Goal: Task Accomplishment & Management: Manage account settings

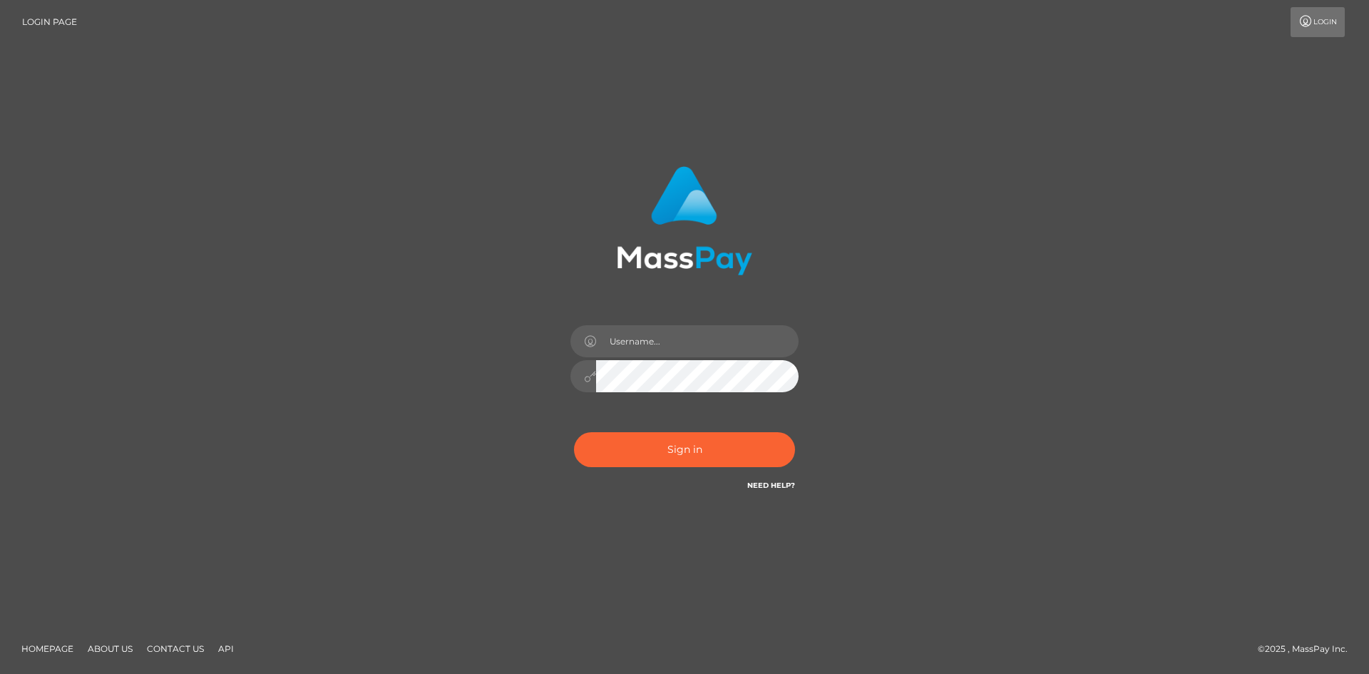
click at [327, 394] on div "Sign in" at bounding box center [684, 336] width 813 height 363
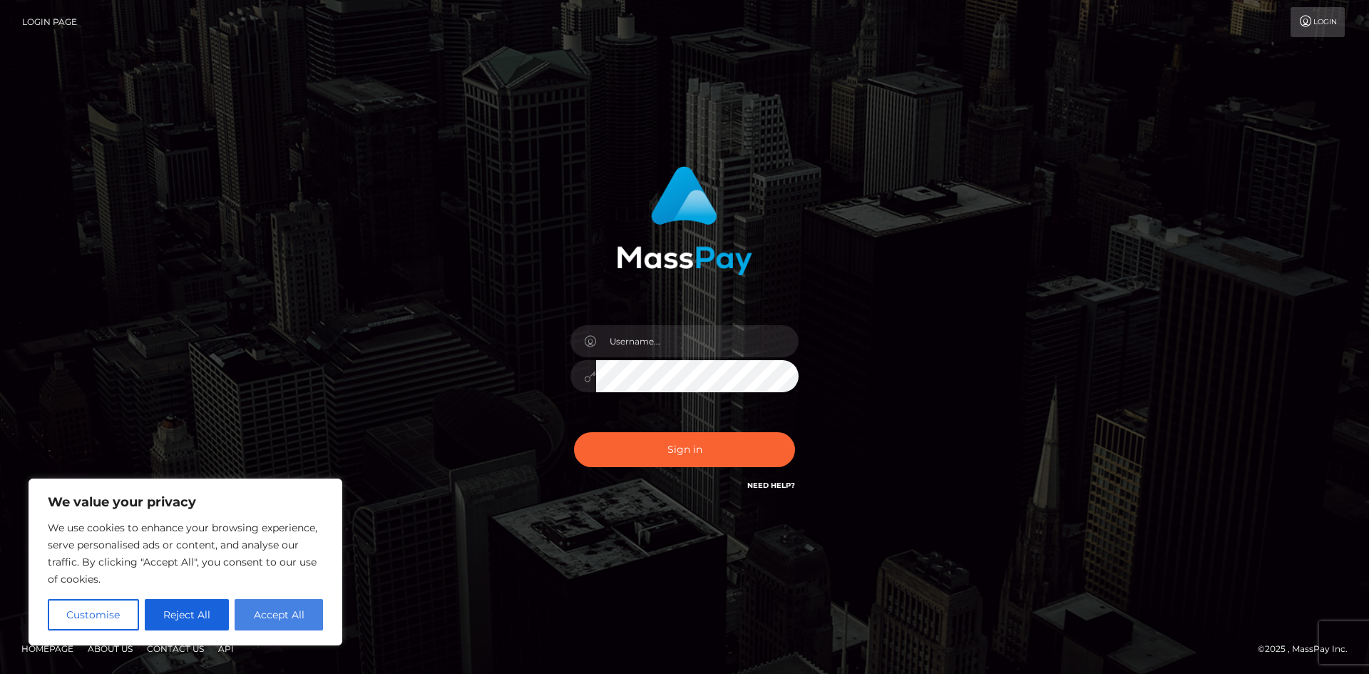
click at [276, 612] on button "Accept All" at bounding box center [279, 614] width 88 height 31
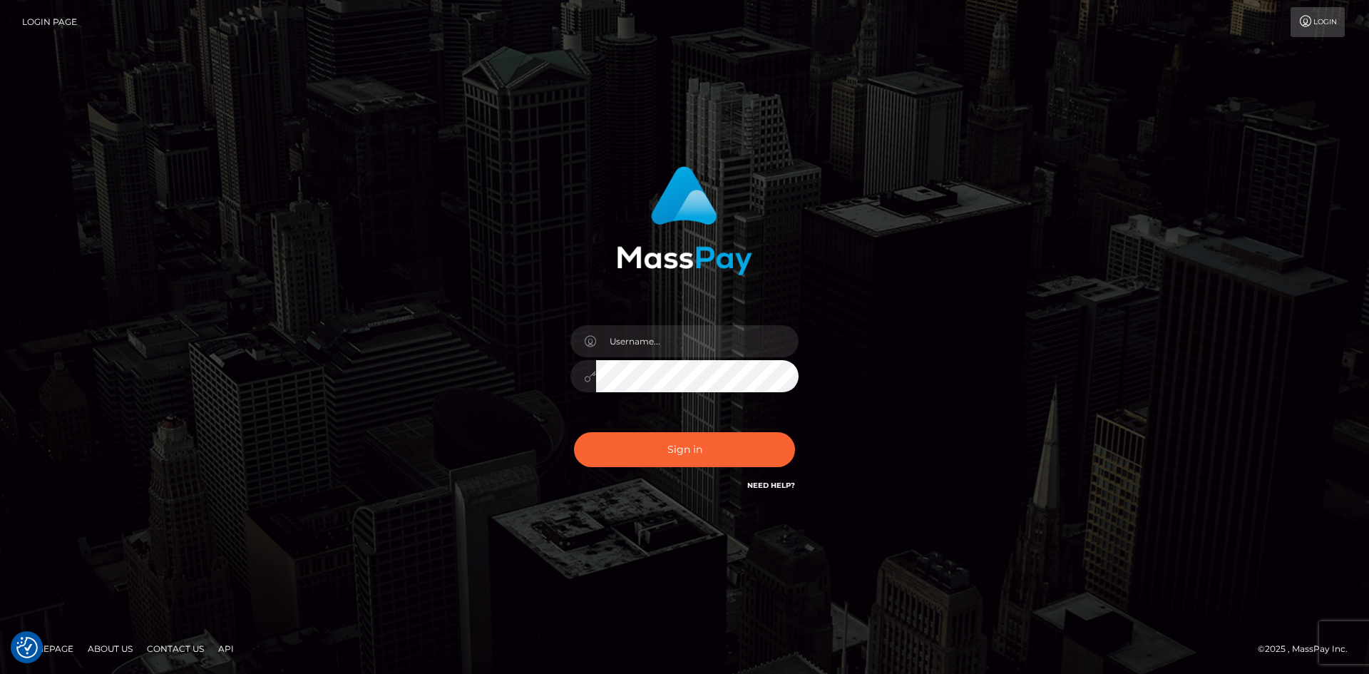
checkbox input "true"
click at [674, 343] on input "text" at bounding box center [697, 341] width 202 height 32
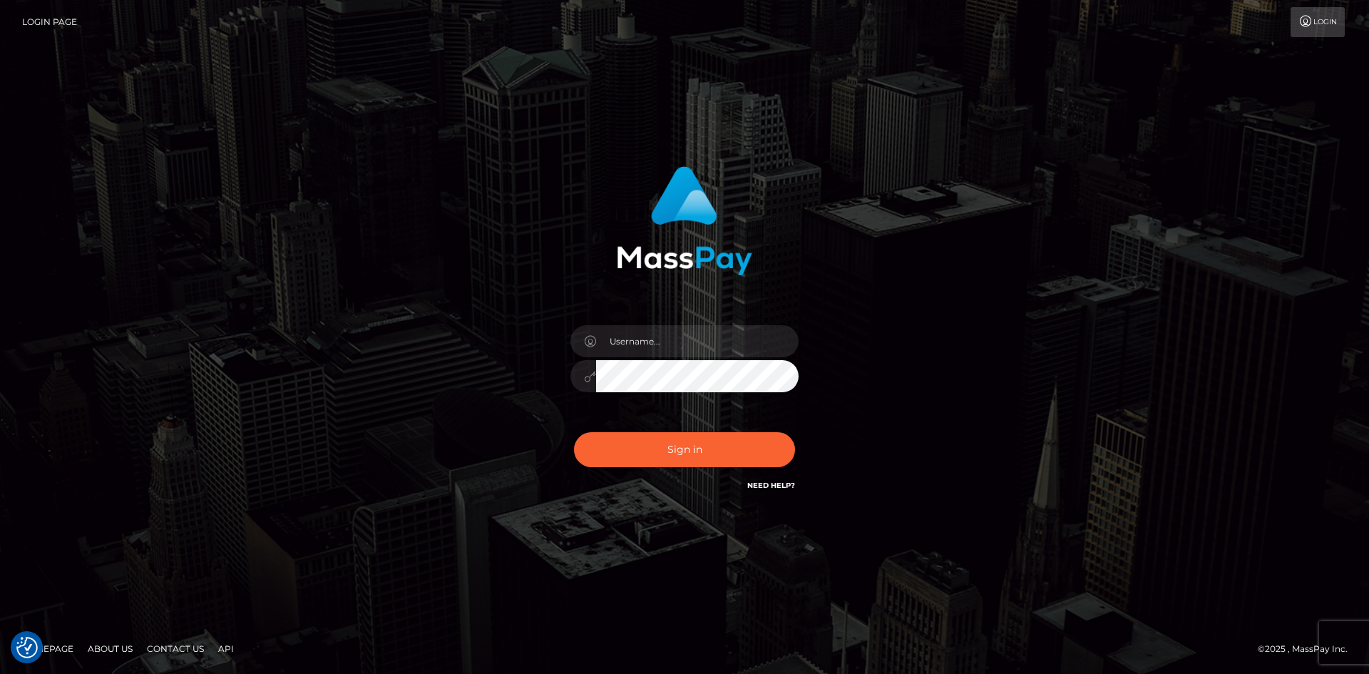
click at [396, 436] on div "Sign in" at bounding box center [684, 336] width 813 height 363
click at [628, 354] on input "text" at bounding box center [697, 341] width 202 height 32
type input "Maia"
click at [715, 448] on button "Sign in" at bounding box center [684, 449] width 221 height 35
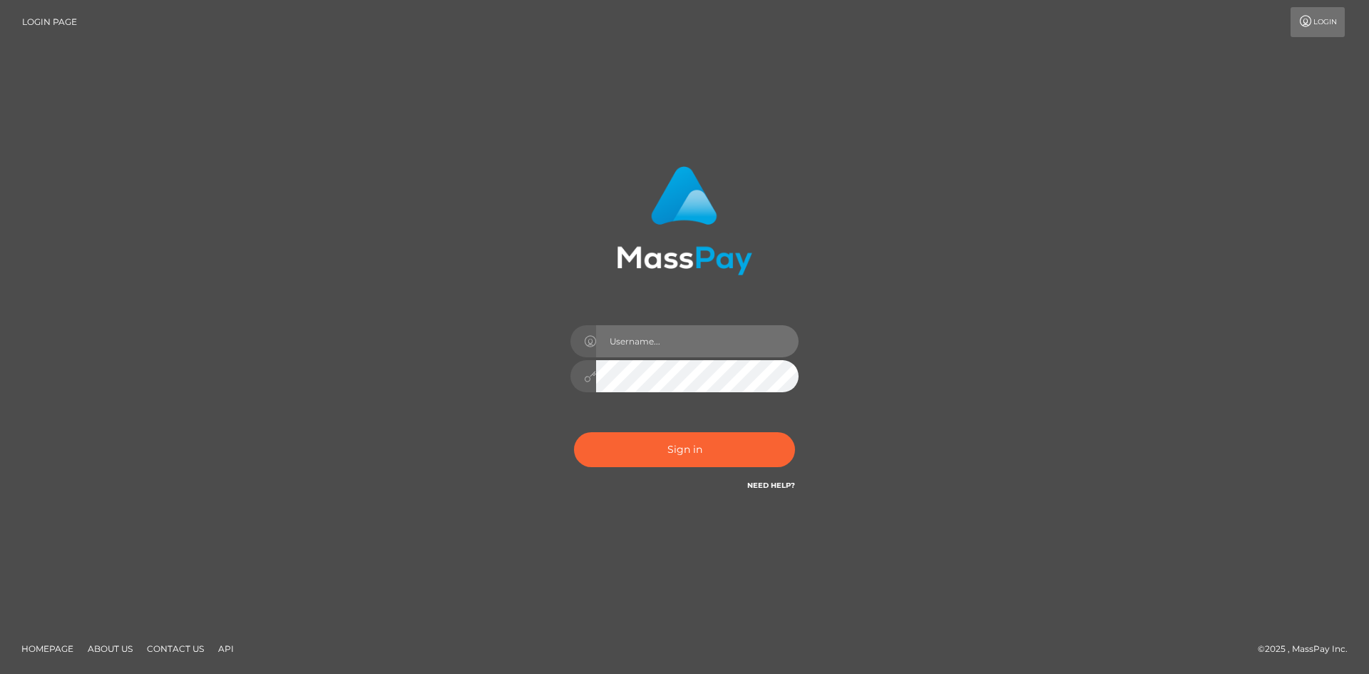
click at [671, 344] on input "text" at bounding box center [697, 341] width 202 height 32
type input "Maia"
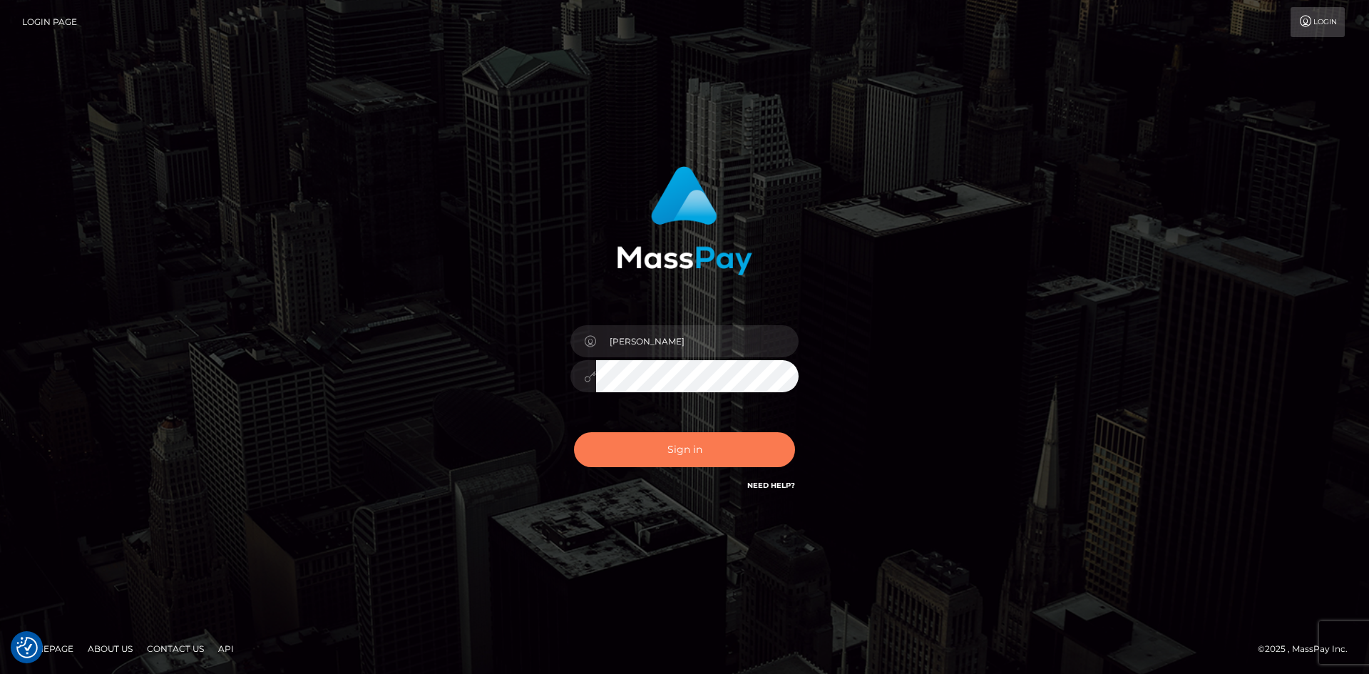
click at [675, 451] on button "Sign in" at bounding box center [684, 449] width 221 height 35
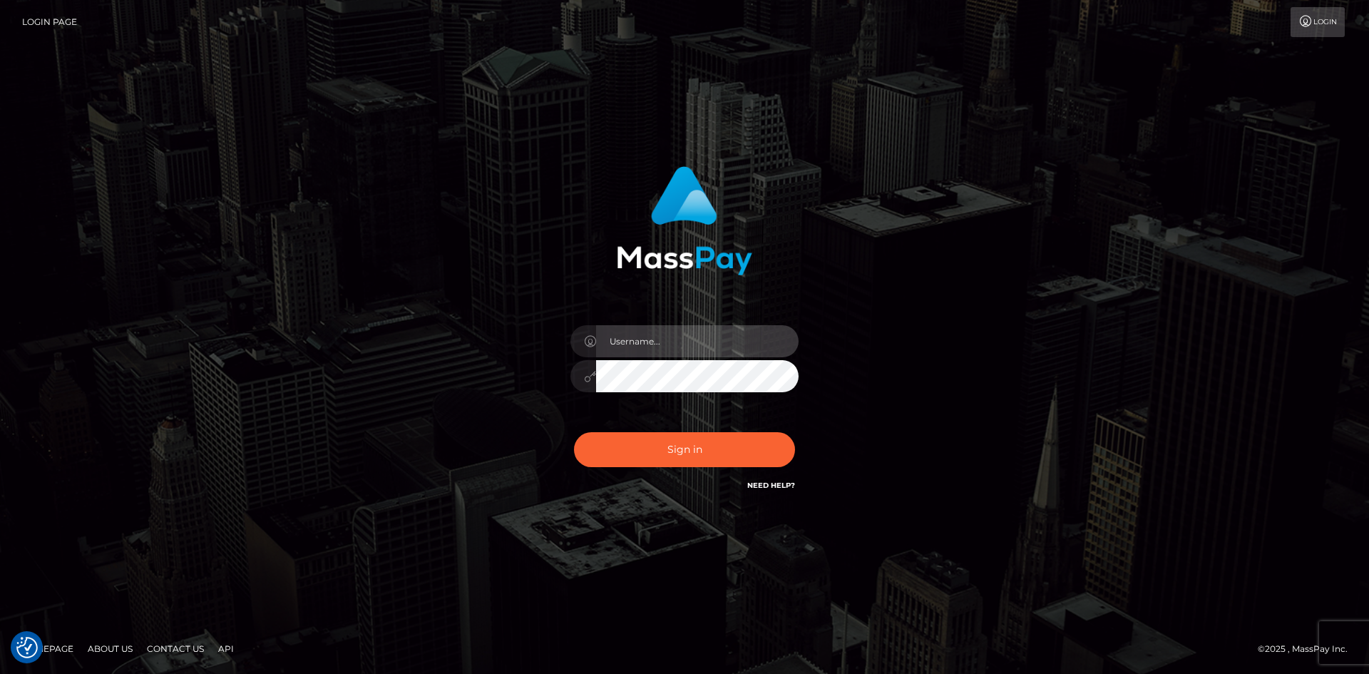
click at [660, 346] on input "text" at bounding box center [697, 341] width 202 height 32
type input "Maia"
drag, startPoint x: 280, startPoint y: 309, endPoint x: 503, endPoint y: 311, distance: 223.2
click at [288, 309] on div "Maia Sign in" at bounding box center [684, 336] width 813 height 363
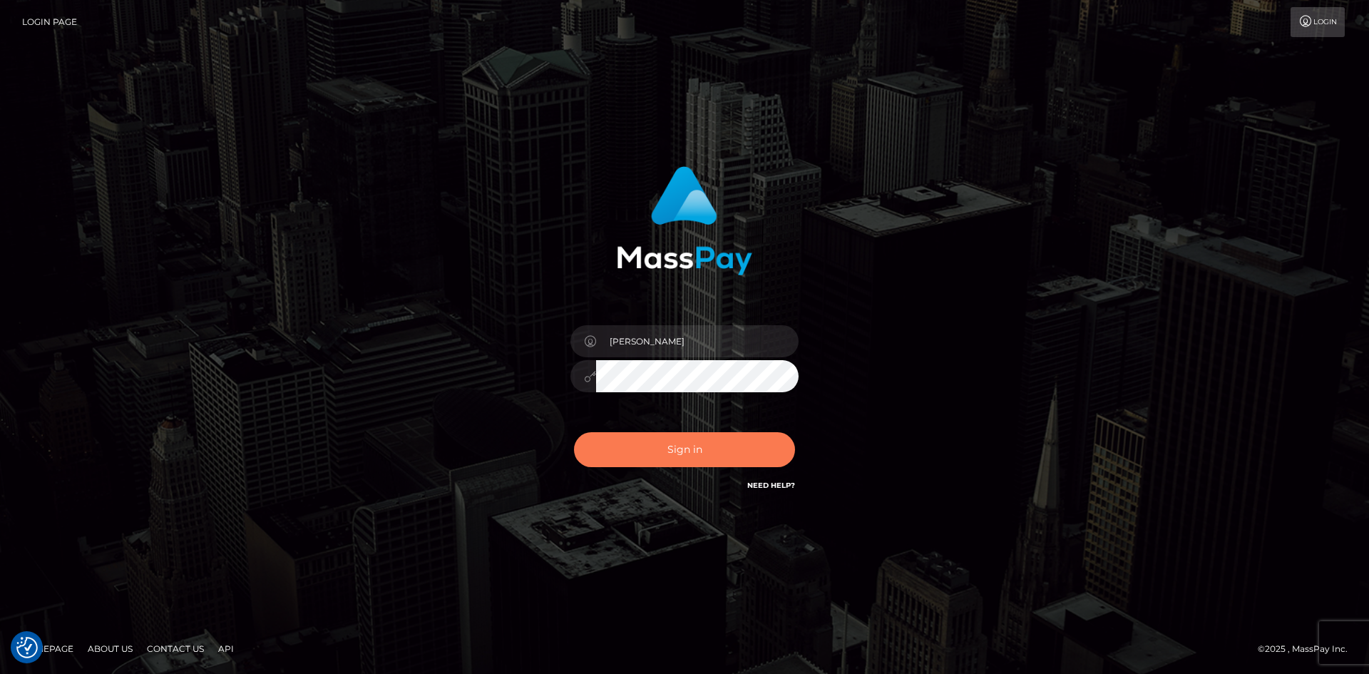
click at [717, 440] on button "Sign in" at bounding box center [684, 449] width 221 height 35
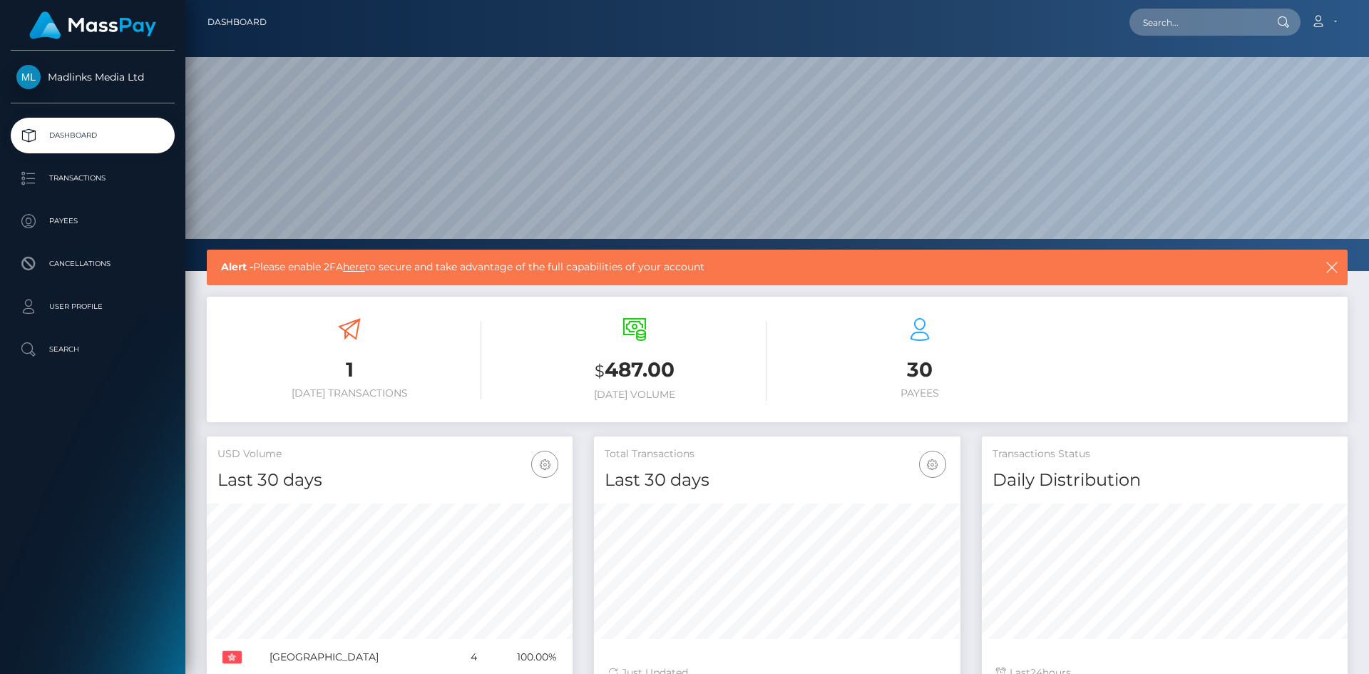
scroll to position [253, 366]
click at [91, 176] on p "Transactions" at bounding box center [92, 178] width 153 height 21
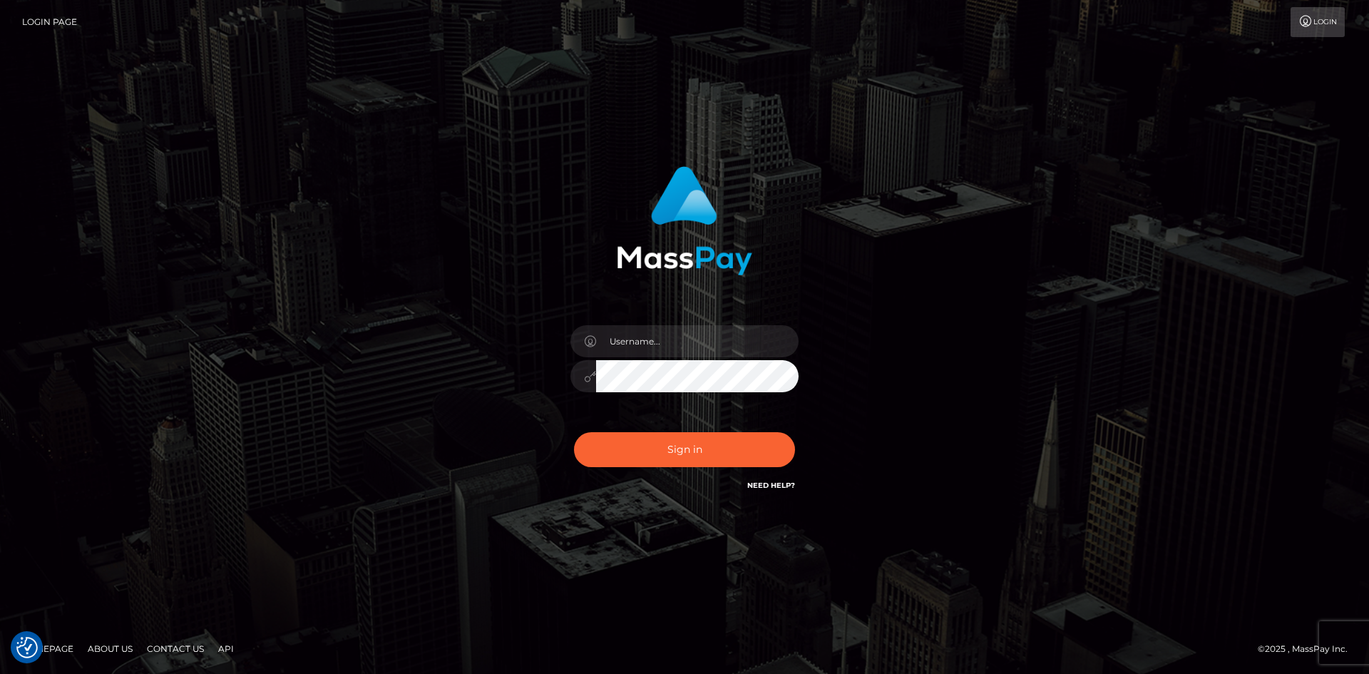
drag, startPoint x: 260, startPoint y: 277, endPoint x: 408, endPoint y: 249, distance: 151.0
click at [260, 277] on div "Sign in" at bounding box center [684, 336] width 1369 height 577
click at [657, 347] on input "text" at bounding box center [697, 341] width 202 height 32
drag, startPoint x: 358, startPoint y: 389, endPoint x: 421, endPoint y: 391, distance: 62.8
click at [358, 389] on div "lin Sign in" at bounding box center [684, 336] width 813 height 363
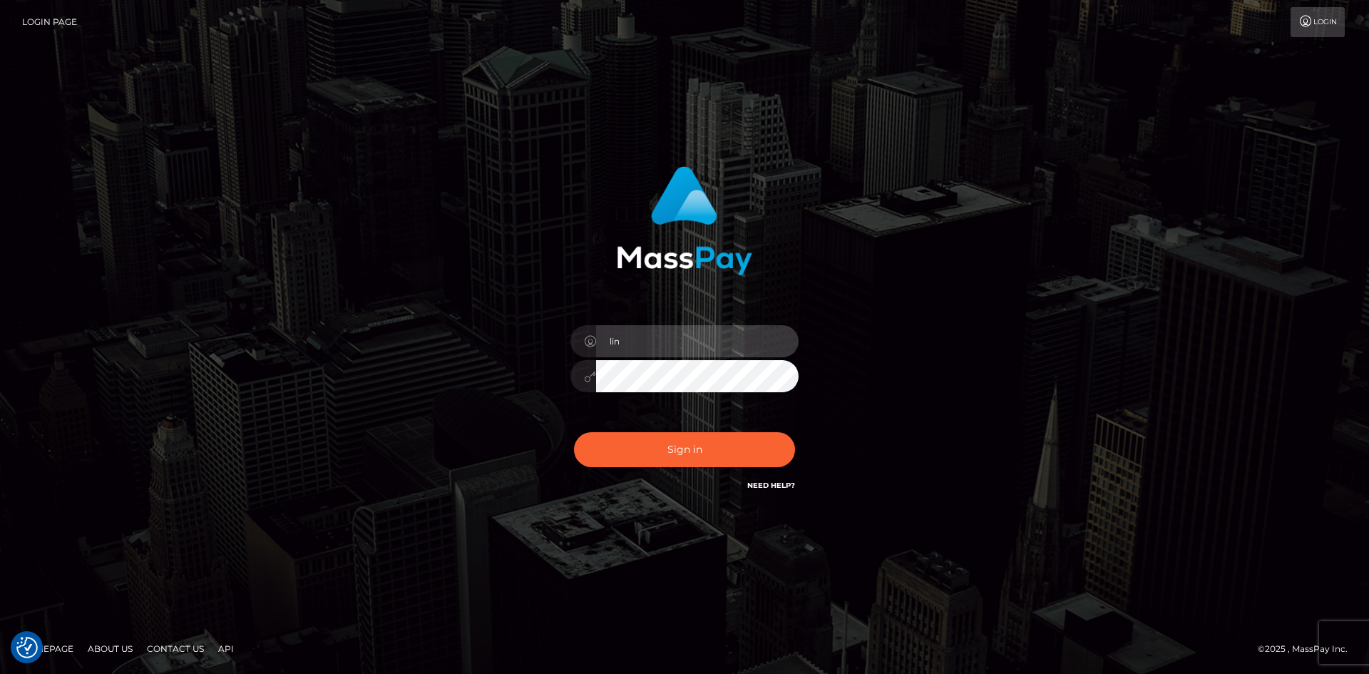
click at [689, 344] on input "lin" at bounding box center [697, 341] width 202 height 32
paste input "den.fansocial"
type input "linden.fansocial"
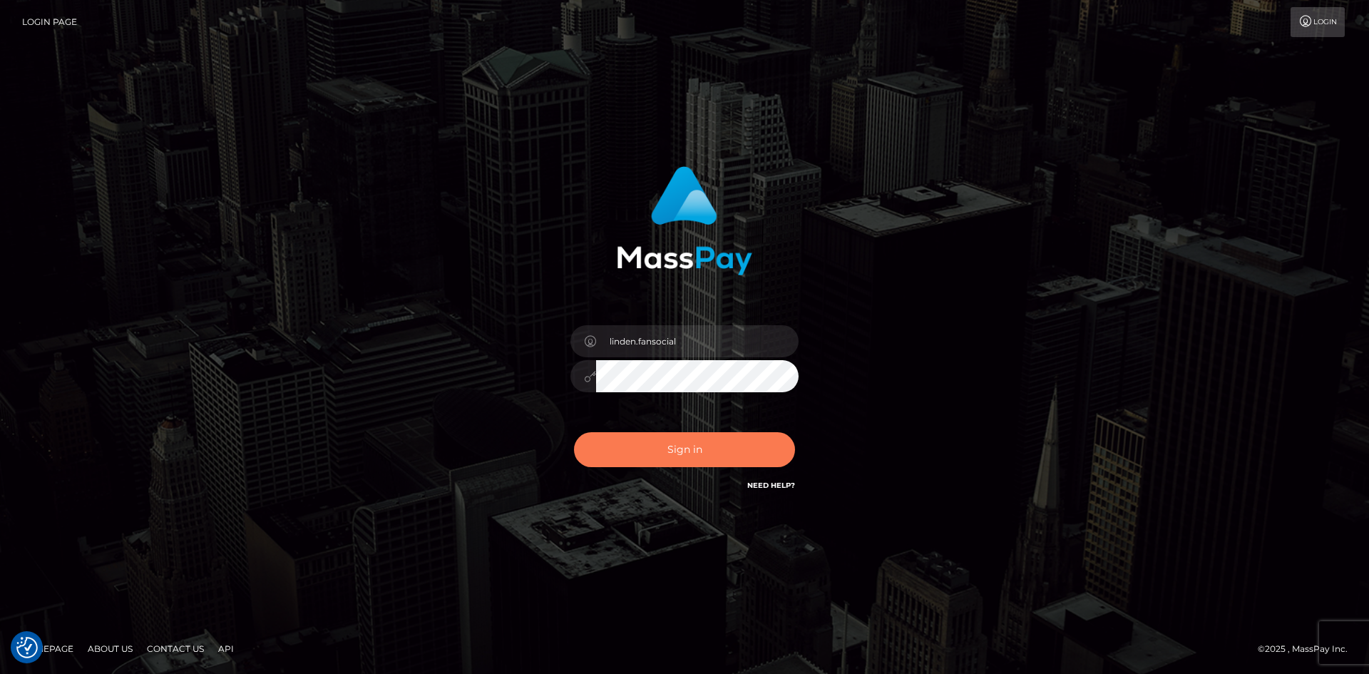
click at [697, 443] on button "Sign in" at bounding box center [684, 449] width 221 height 35
click at [1223, 174] on div "Sign in" at bounding box center [684, 336] width 1369 height 577
